Goal: Learn about a topic

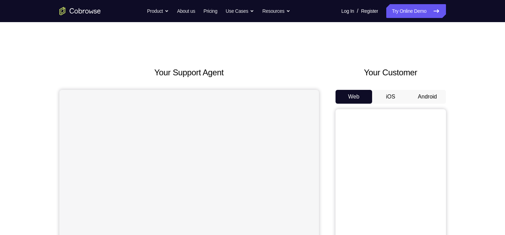
click at [420, 100] on button "Android" at bounding box center [427, 97] width 37 height 14
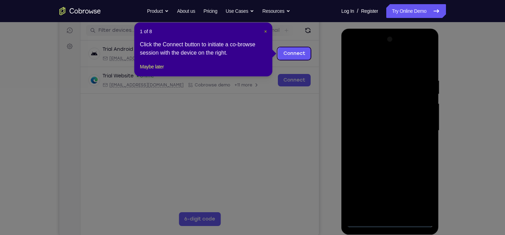
click at [266, 33] on span "×" at bounding box center [265, 32] width 3 height 6
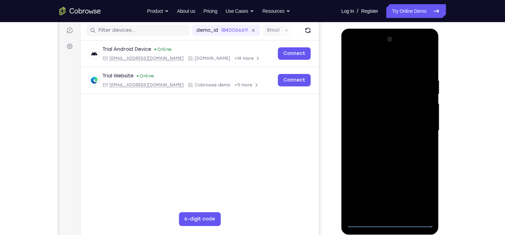
click at [385, 219] on div at bounding box center [389, 130] width 87 height 193
click at [393, 220] on div at bounding box center [389, 130] width 87 height 193
click at [420, 194] on div at bounding box center [389, 130] width 87 height 193
click at [391, 66] on div at bounding box center [389, 130] width 87 height 193
click at [421, 128] on div at bounding box center [389, 130] width 87 height 193
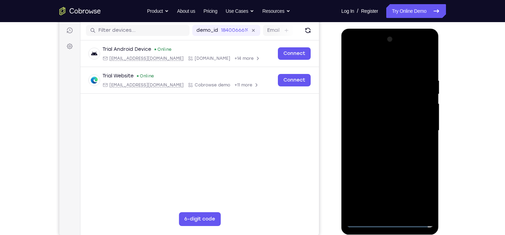
click at [384, 144] on div at bounding box center [389, 130] width 87 height 193
click at [381, 124] on div at bounding box center [389, 130] width 87 height 193
click at [395, 49] on div at bounding box center [389, 130] width 87 height 193
click at [396, 96] on div at bounding box center [389, 130] width 87 height 193
click at [359, 84] on div at bounding box center [389, 130] width 87 height 193
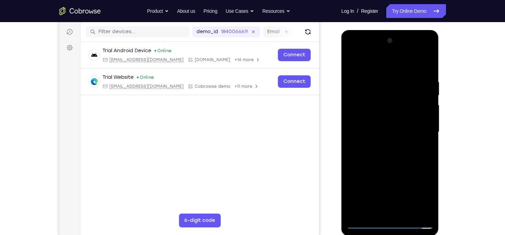
scroll to position [84, 0]
drag, startPoint x: 395, startPoint y: 145, endPoint x: 395, endPoint y: 118, distance: 26.9
click at [395, 118] on div at bounding box center [389, 131] width 87 height 193
drag, startPoint x: 383, startPoint y: 86, endPoint x: 393, endPoint y: 134, distance: 48.3
click at [393, 134] on div at bounding box center [389, 131] width 87 height 193
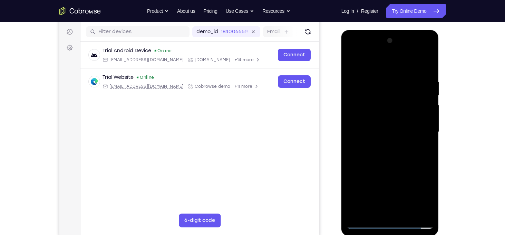
click at [380, 73] on div at bounding box center [389, 131] width 87 height 193
click at [367, 82] on div at bounding box center [389, 131] width 87 height 193
drag, startPoint x: 380, startPoint y: 151, endPoint x: 388, endPoint y: 86, distance: 66.0
click at [388, 86] on div at bounding box center [389, 131] width 87 height 193
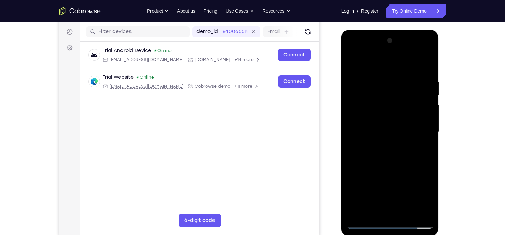
drag, startPoint x: 390, startPoint y: 149, endPoint x: 397, endPoint y: 99, distance: 51.0
click at [397, 99] on div at bounding box center [389, 131] width 87 height 193
drag, startPoint x: 382, startPoint y: 198, endPoint x: 399, endPoint y: 102, distance: 97.4
click at [399, 102] on div at bounding box center [389, 131] width 87 height 193
drag, startPoint x: 388, startPoint y: 179, endPoint x: 396, endPoint y: 131, distance: 49.0
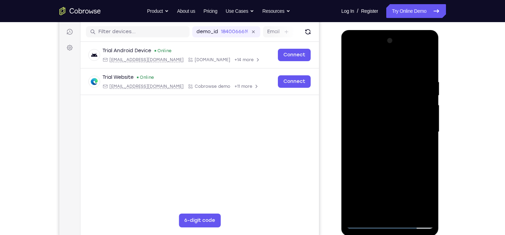
click at [396, 131] on div at bounding box center [389, 131] width 87 height 193
click at [368, 224] on div at bounding box center [389, 131] width 87 height 193
click at [378, 53] on div at bounding box center [389, 131] width 87 height 193
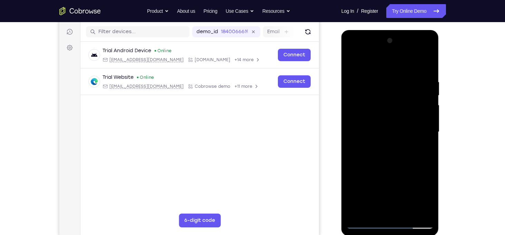
click at [388, 123] on div at bounding box center [389, 131] width 87 height 193
click at [406, 91] on div at bounding box center [389, 131] width 87 height 193
click at [373, 150] on div at bounding box center [389, 131] width 87 height 193
click at [362, 82] on div at bounding box center [389, 131] width 87 height 193
click at [372, 120] on div at bounding box center [389, 131] width 87 height 193
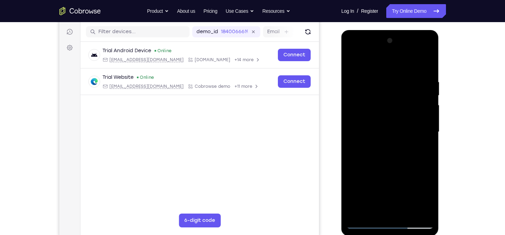
scroll to position [84, 0]
click at [418, 51] on div at bounding box center [389, 132] width 87 height 193
click at [428, 65] on div at bounding box center [389, 132] width 87 height 193
click at [353, 51] on div at bounding box center [389, 132] width 87 height 193
click at [360, 113] on div at bounding box center [389, 132] width 87 height 193
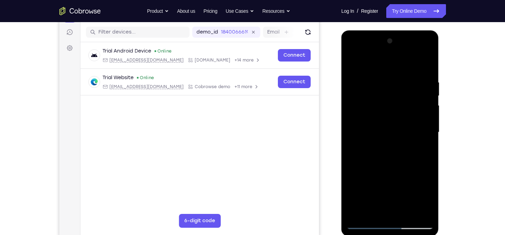
click at [380, 146] on div at bounding box center [389, 132] width 87 height 193
click at [369, 124] on div at bounding box center [389, 132] width 87 height 193
click at [370, 121] on div at bounding box center [389, 132] width 87 height 193
click at [381, 132] on div at bounding box center [389, 132] width 87 height 193
click at [392, 156] on div at bounding box center [389, 132] width 87 height 193
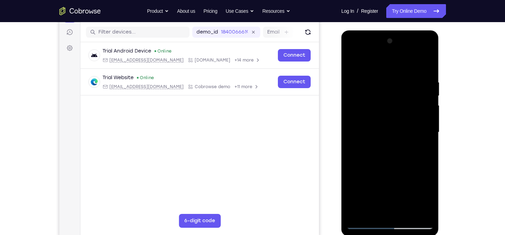
click at [370, 156] on div at bounding box center [389, 132] width 87 height 193
click at [397, 156] on div at bounding box center [389, 132] width 87 height 193
click at [395, 155] on div at bounding box center [389, 132] width 87 height 193
click at [426, 142] on div at bounding box center [389, 132] width 87 height 193
click at [428, 72] on div at bounding box center [389, 132] width 87 height 193
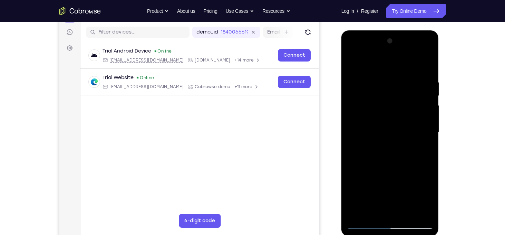
drag, startPoint x: 391, startPoint y: 166, endPoint x: 403, endPoint y: 119, distance: 48.0
click at [403, 119] on div at bounding box center [389, 132] width 87 height 193
click at [426, 116] on div at bounding box center [389, 132] width 87 height 193
click at [427, 64] on div at bounding box center [389, 132] width 87 height 193
click at [358, 229] on div at bounding box center [390, 133] width 98 height 206
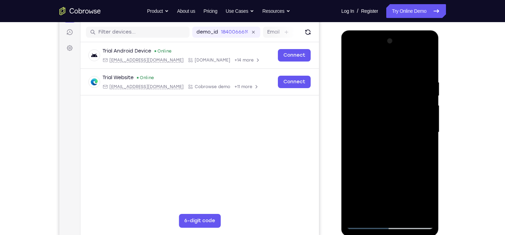
click at [365, 225] on div at bounding box center [389, 132] width 87 height 193
drag, startPoint x: 384, startPoint y: 189, endPoint x: 404, endPoint y: 86, distance: 105.1
click at [404, 86] on div at bounding box center [389, 132] width 87 height 193
drag, startPoint x: 397, startPoint y: 85, endPoint x: 395, endPoint y: 165, distance: 80.4
click at [395, 165] on div at bounding box center [389, 132] width 87 height 193
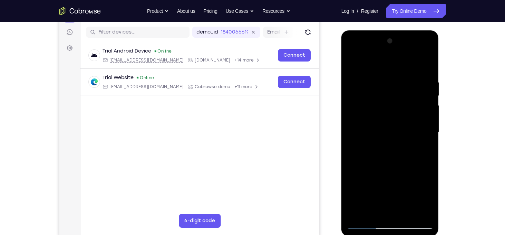
click at [424, 217] on div at bounding box center [389, 132] width 87 height 193
click at [357, 214] on div at bounding box center [389, 132] width 87 height 193
click at [381, 80] on div at bounding box center [389, 132] width 87 height 193
click at [430, 139] on div at bounding box center [389, 132] width 87 height 193
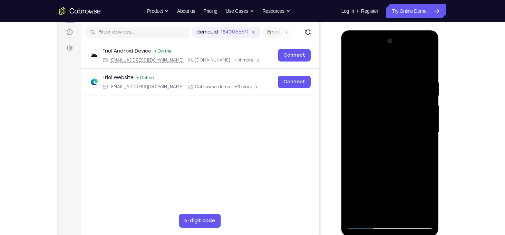
click at [430, 139] on div at bounding box center [389, 132] width 87 height 193
click at [358, 149] on div at bounding box center [389, 132] width 87 height 193
click at [417, 211] on div at bounding box center [389, 132] width 87 height 193
click at [424, 127] on div at bounding box center [389, 132] width 87 height 193
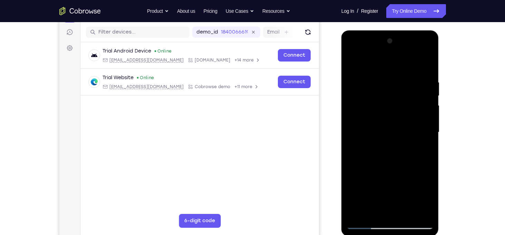
click at [424, 127] on div at bounding box center [389, 132] width 87 height 193
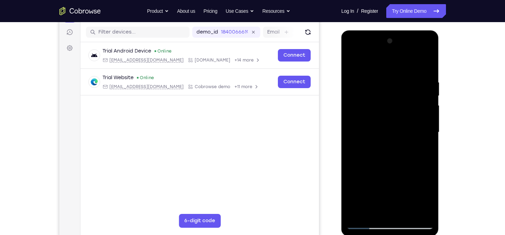
click at [424, 127] on div at bounding box center [389, 132] width 87 height 193
click at [363, 128] on div at bounding box center [389, 132] width 87 height 193
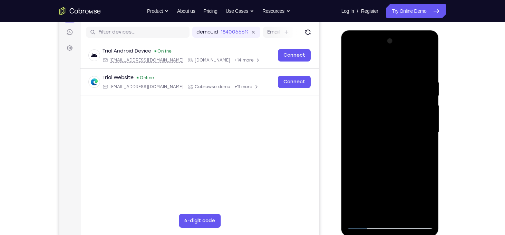
click at [417, 212] on div at bounding box center [389, 132] width 87 height 193
click at [429, 132] on div at bounding box center [389, 132] width 87 height 193
click at [429, 133] on div at bounding box center [389, 132] width 87 height 193
click at [427, 132] on div at bounding box center [389, 132] width 87 height 193
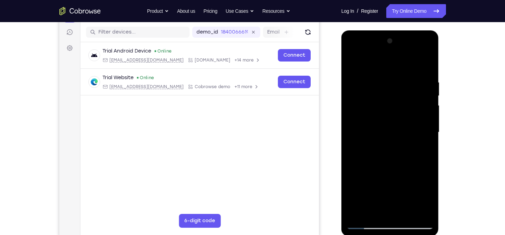
click at [427, 128] on div at bounding box center [389, 132] width 87 height 193
click at [414, 208] on div at bounding box center [389, 132] width 87 height 193
click at [420, 122] on div at bounding box center [389, 132] width 87 height 193
click at [421, 121] on div at bounding box center [389, 132] width 87 height 193
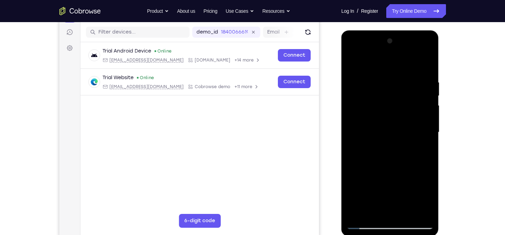
click at [421, 121] on div at bounding box center [389, 132] width 87 height 193
drag, startPoint x: 403, startPoint y: 117, endPoint x: 351, endPoint y: 119, distance: 52.5
click at [351, 119] on div at bounding box center [389, 132] width 87 height 193
click at [418, 117] on div at bounding box center [389, 132] width 87 height 193
click at [423, 115] on div at bounding box center [389, 132] width 87 height 193
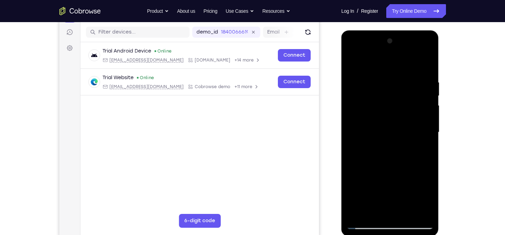
click at [423, 115] on div at bounding box center [389, 132] width 87 height 193
click at [427, 87] on div at bounding box center [389, 132] width 87 height 193
click at [426, 87] on div at bounding box center [389, 132] width 87 height 193
click at [426, 88] on div at bounding box center [389, 132] width 87 height 193
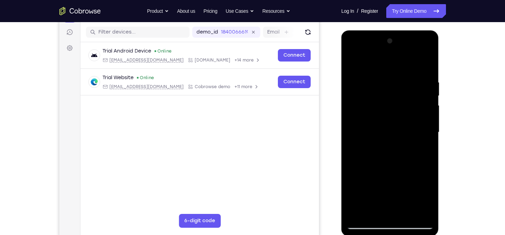
click at [421, 155] on div at bounding box center [389, 132] width 87 height 193
